Goal: Task Accomplishment & Management: Complete application form

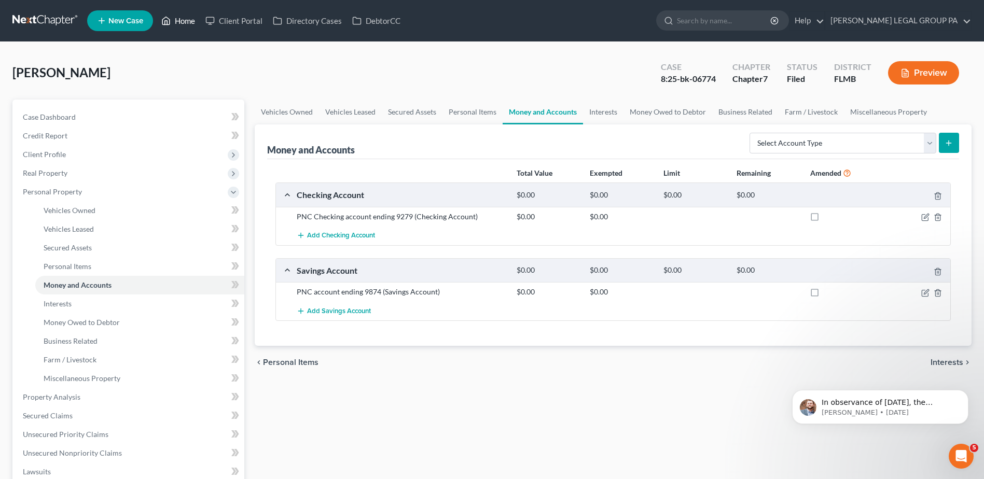
click at [184, 17] on link "Home" at bounding box center [178, 20] width 44 height 19
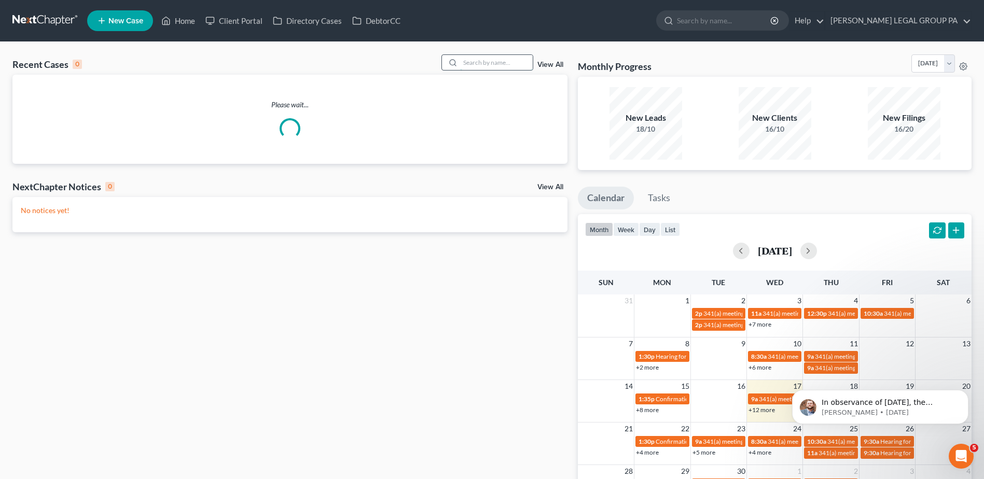
click at [486, 64] on input "search" at bounding box center [496, 62] width 73 height 15
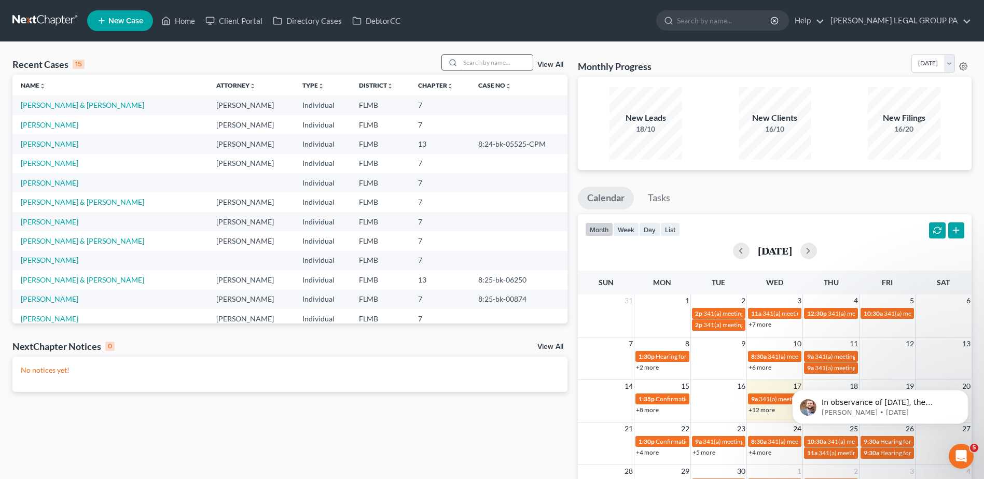
paste input "[PERSON_NAME]"
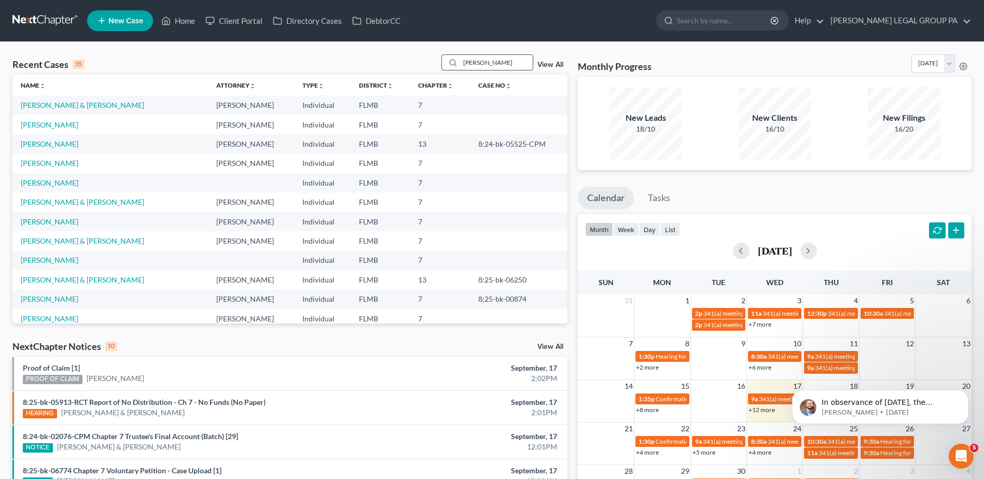
type input "[PERSON_NAME]"
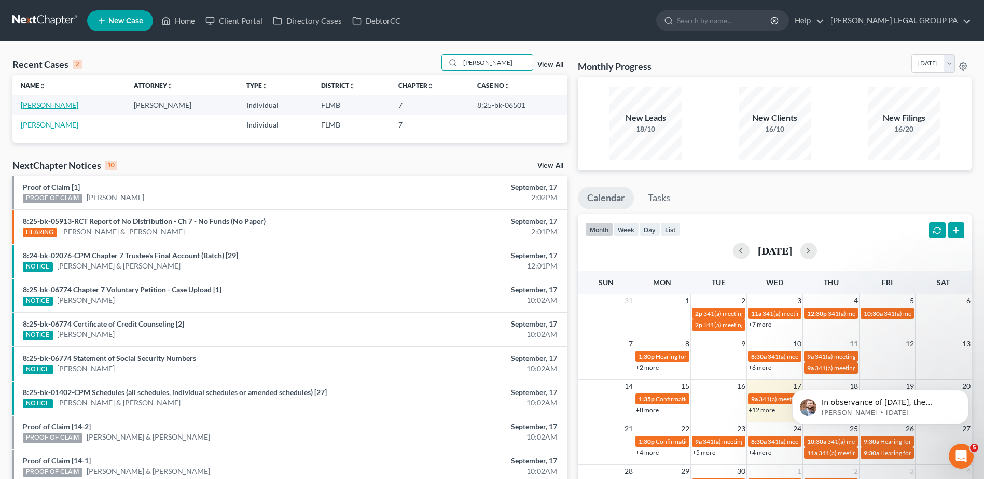
click at [43, 104] on link "[PERSON_NAME]" at bounding box center [50, 105] width 58 height 9
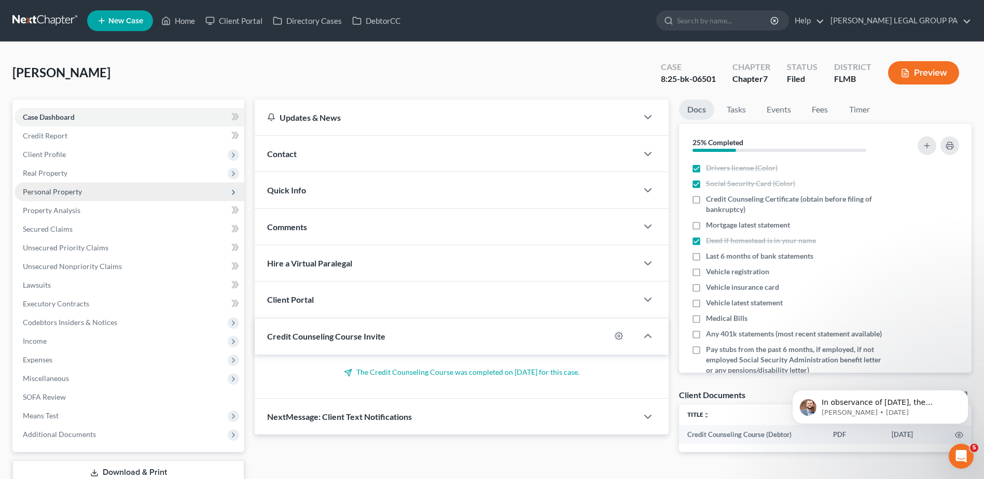
click at [52, 195] on span "Personal Property" at bounding box center [52, 191] width 59 height 9
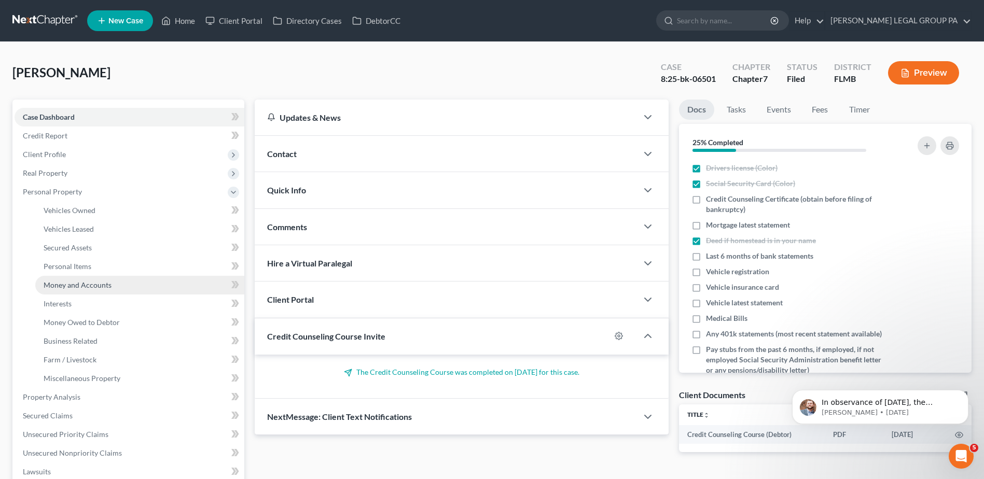
click at [71, 279] on link "Money and Accounts" at bounding box center [139, 285] width 209 height 19
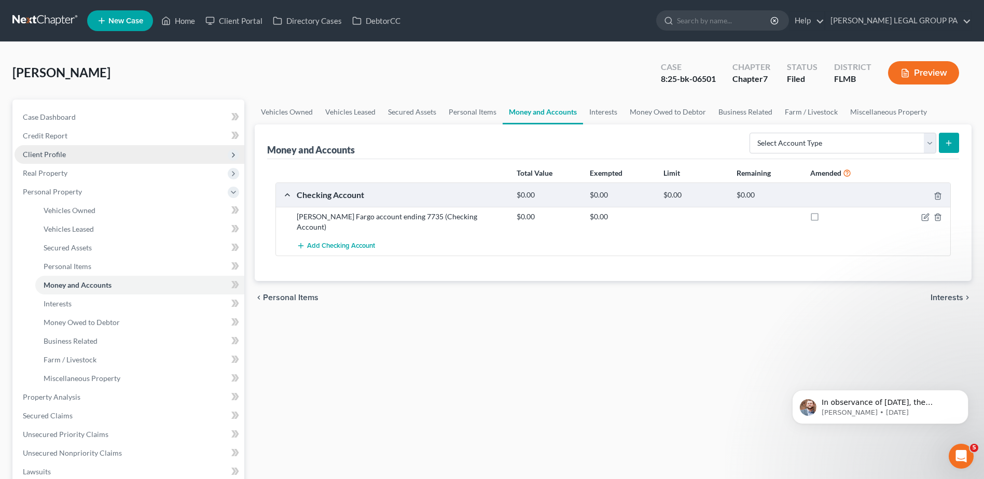
click at [42, 151] on span "Client Profile" at bounding box center [44, 154] width 43 height 9
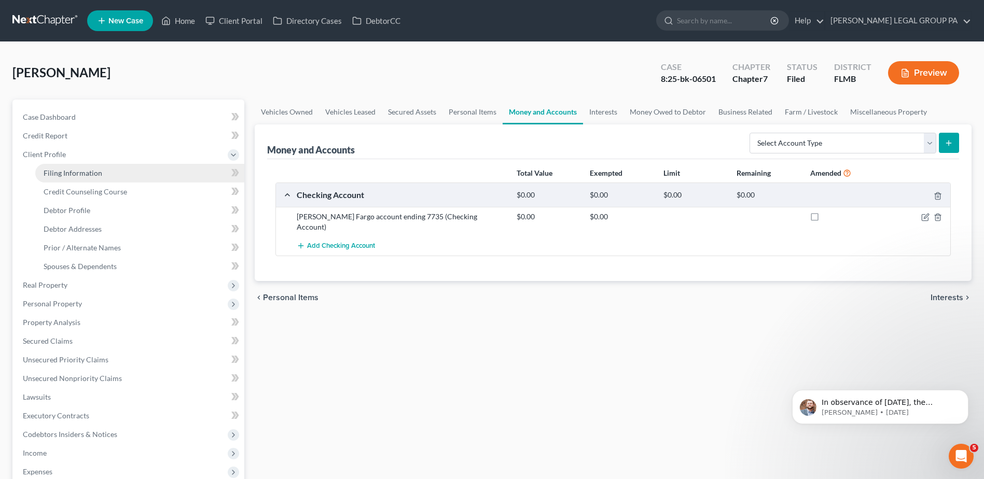
click at [77, 172] on span "Filing Information" at bounding box center [73, 173] width 59 height 9
select select "2"
select select "0"
select select "15"
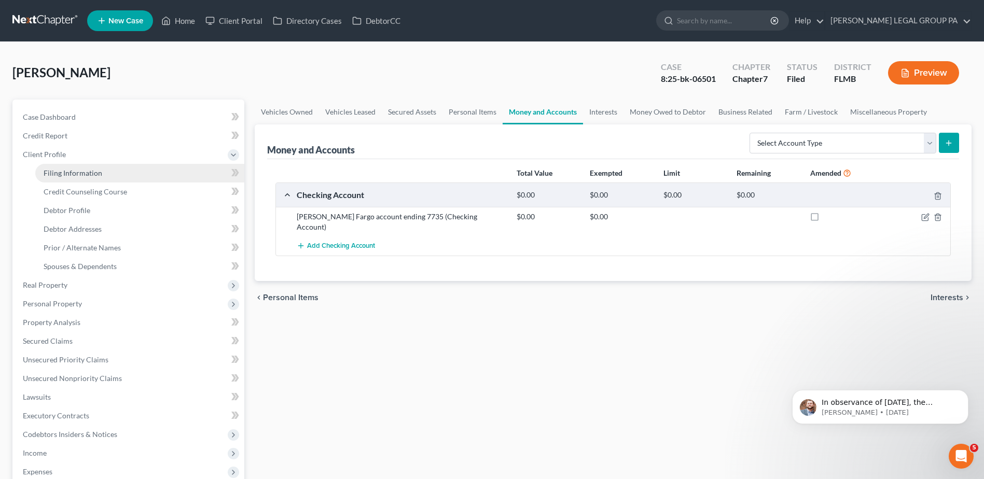
select select "1"
select select "9"
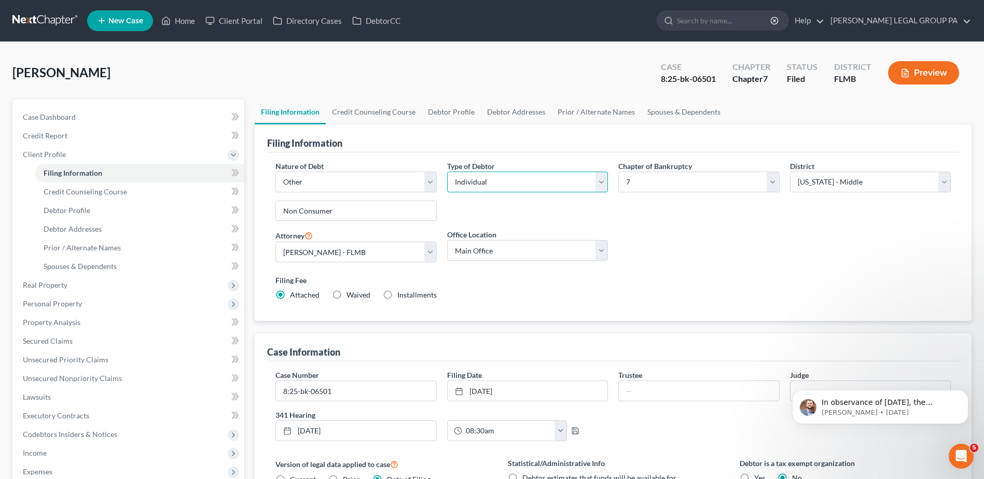
click at [602, 185] on select "Select Individual Joint" at bounding box center [527, 182] width 161 height 21
click at [605, 149] on div "Filing Information" at bounding box center [613, 139] width 692 height 28
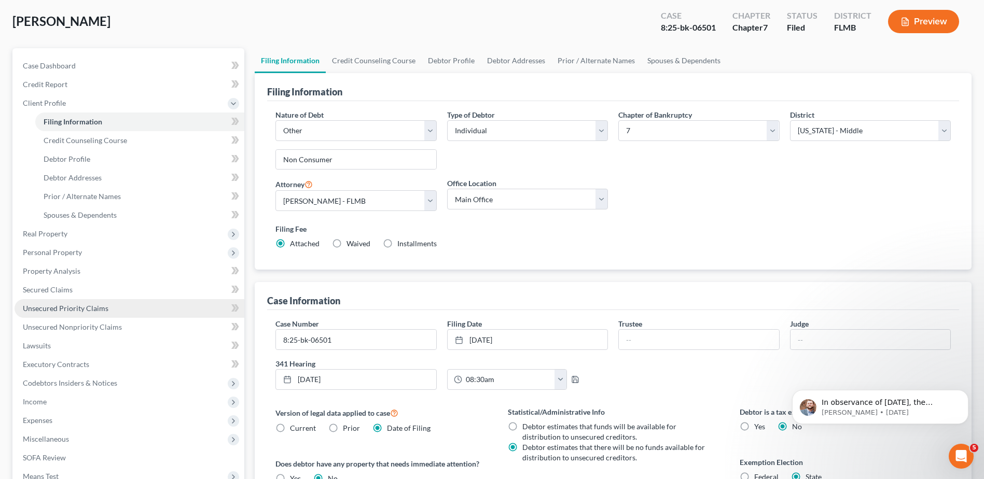
scroll to position [52, 0]
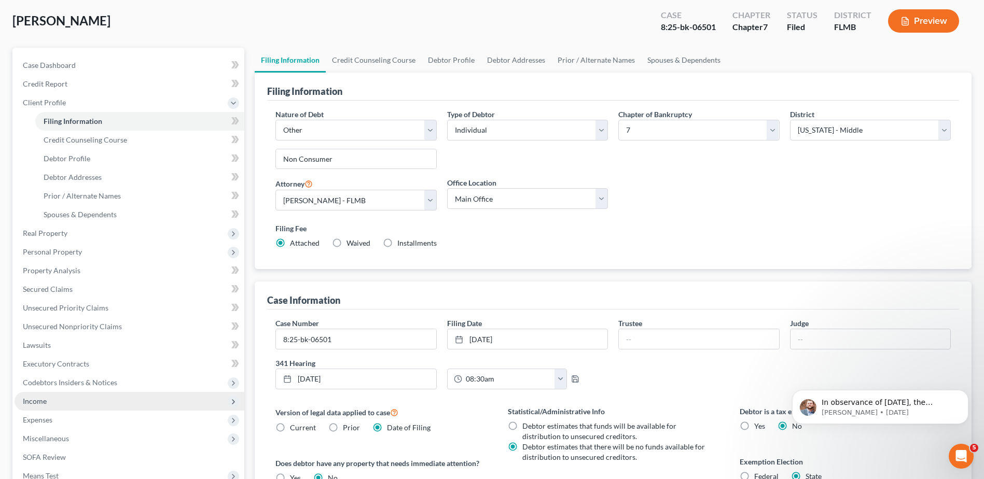
click at [34, 400] on span "Income" at bounding box center [35, 401] width 24 height 9
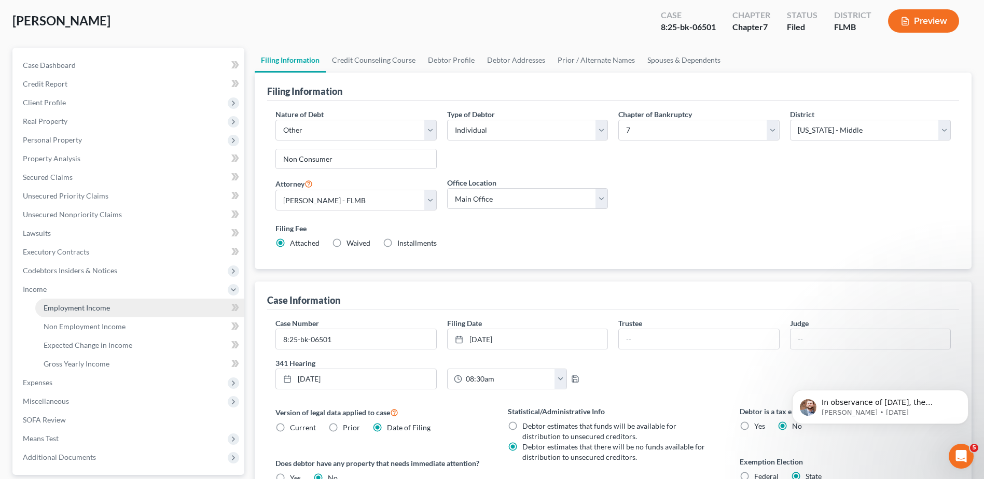
click at [76, 307] on span "Employment Income" at bounding box center [77, 307] width 66 height 9
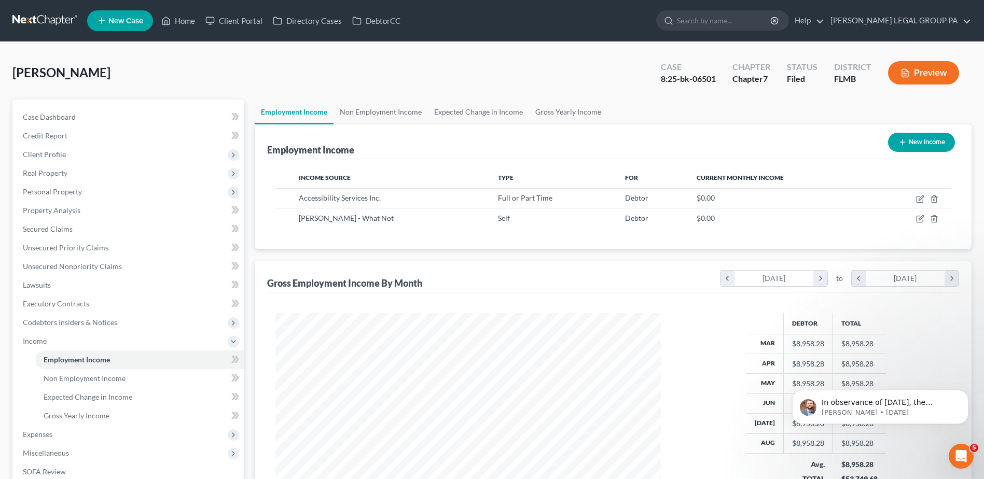
scroll to position [52, 0]
